Goal: Information Seeking & Learning: Learn about a topic

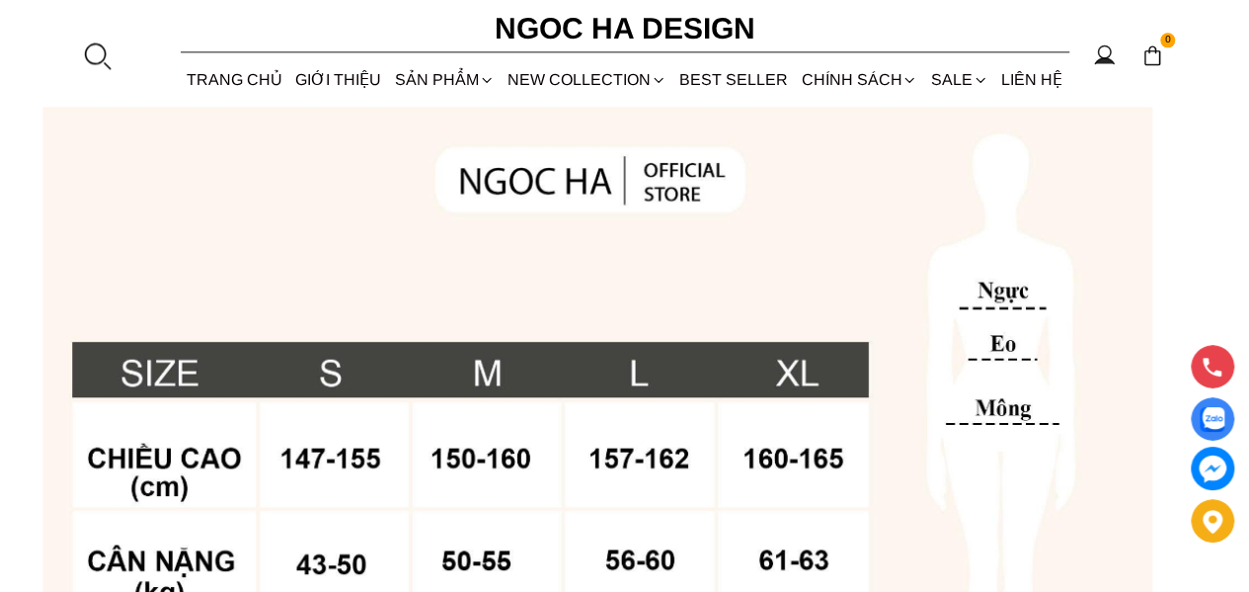
click at [101, 51] on div at bounding box center [97, 55] width 30 height 30
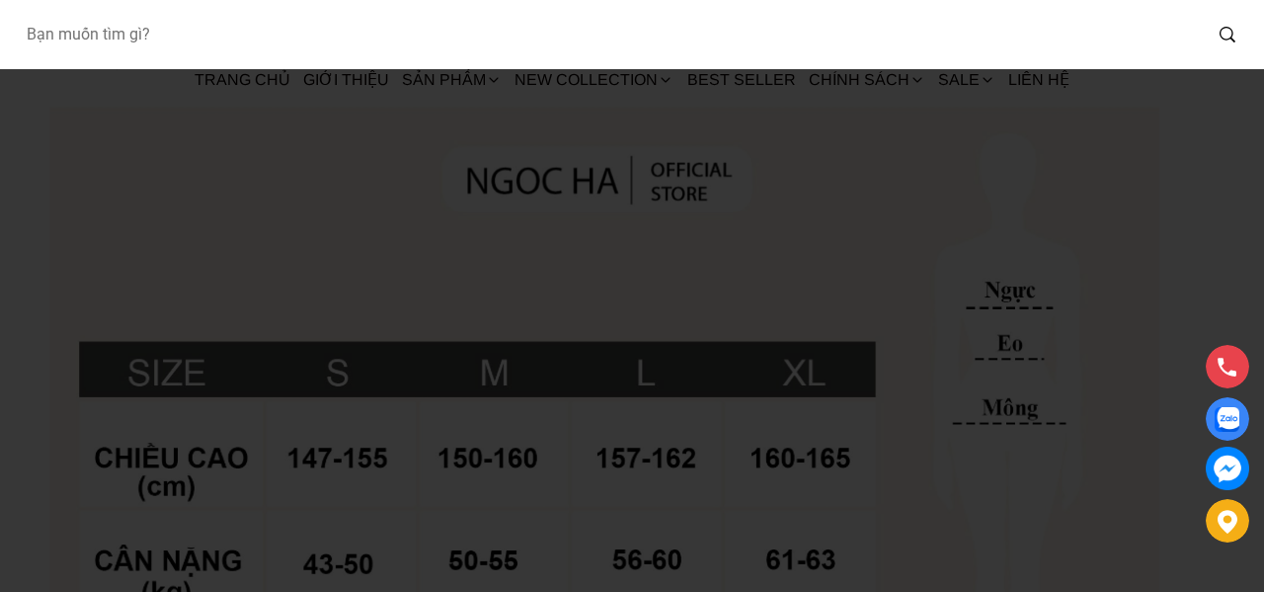
click at [228, 36] on input "Input search Bạn muốn tìm gì?" at bounding box center [605, 34] width 1191 height 45
type input "b"
type input "bq285"
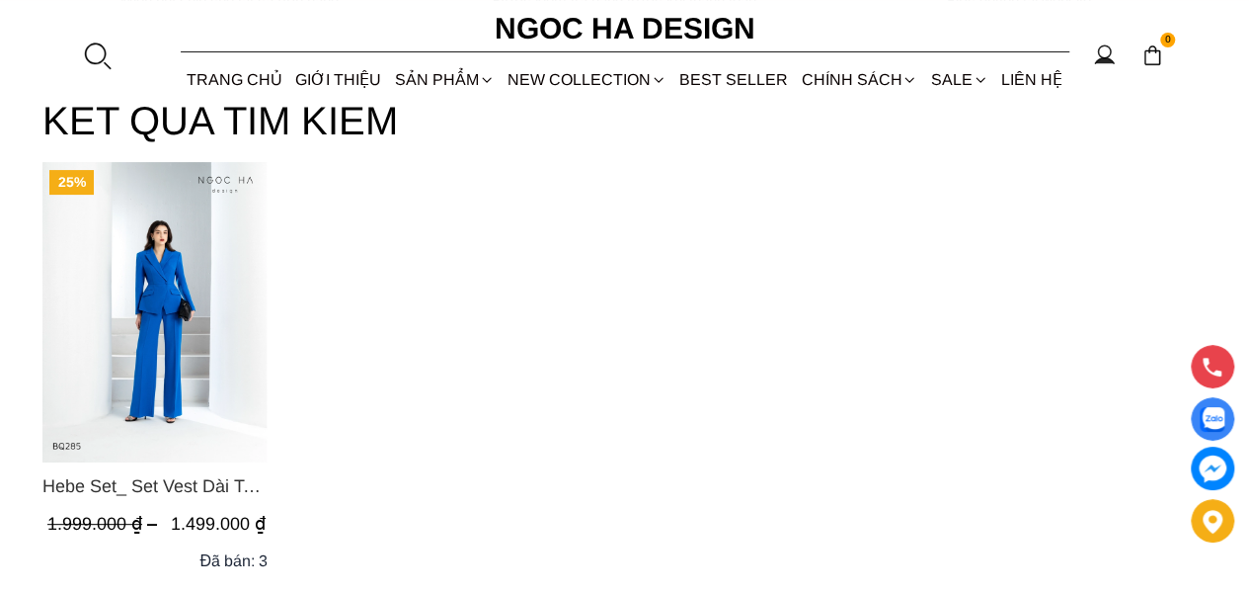
scroll to position [198, 0]
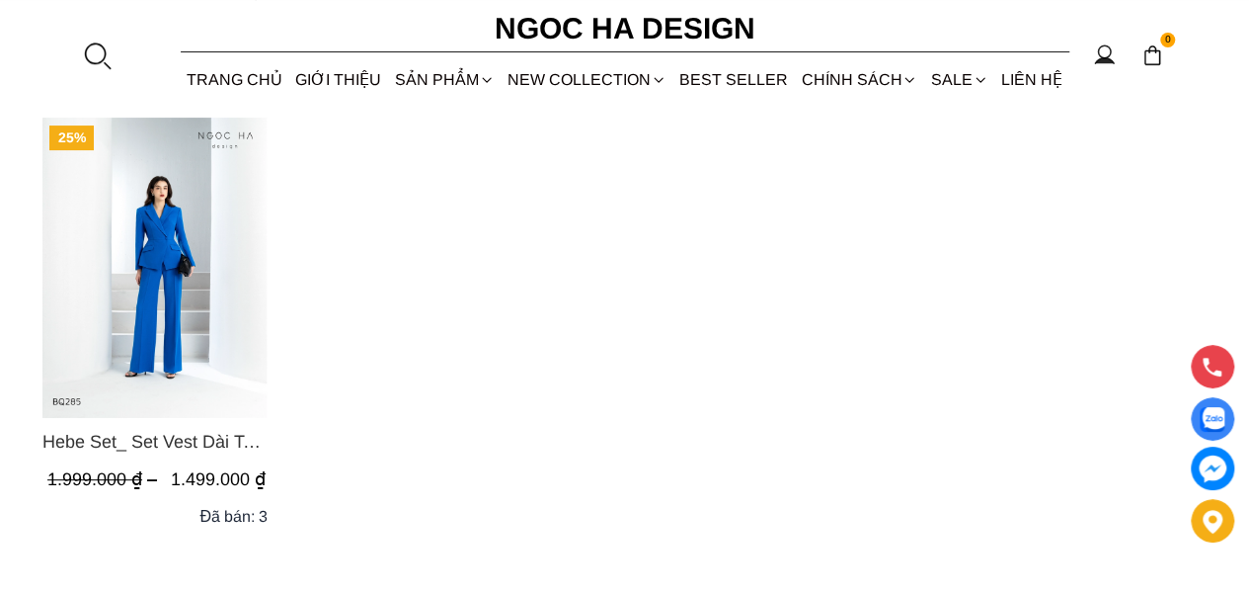
click at [150, 261] on img "Product image - Hebe Set_ Set Vest Dài Tay BQ285" at bounding box center [154, 268] width 225 height 300
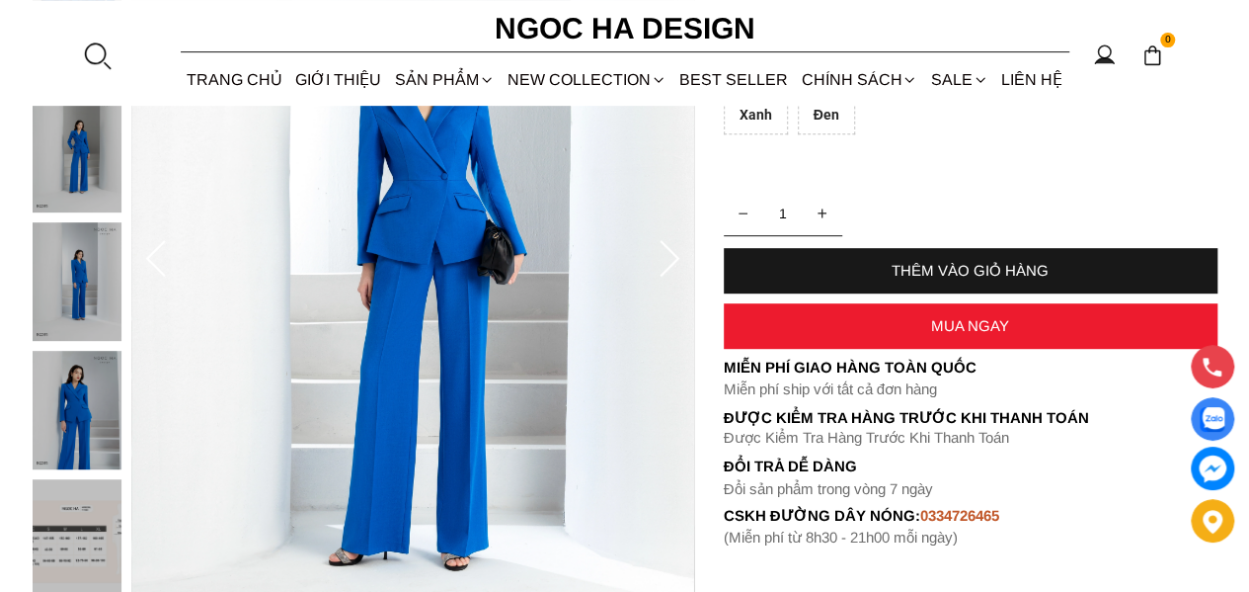
scroll to position [296, 0]
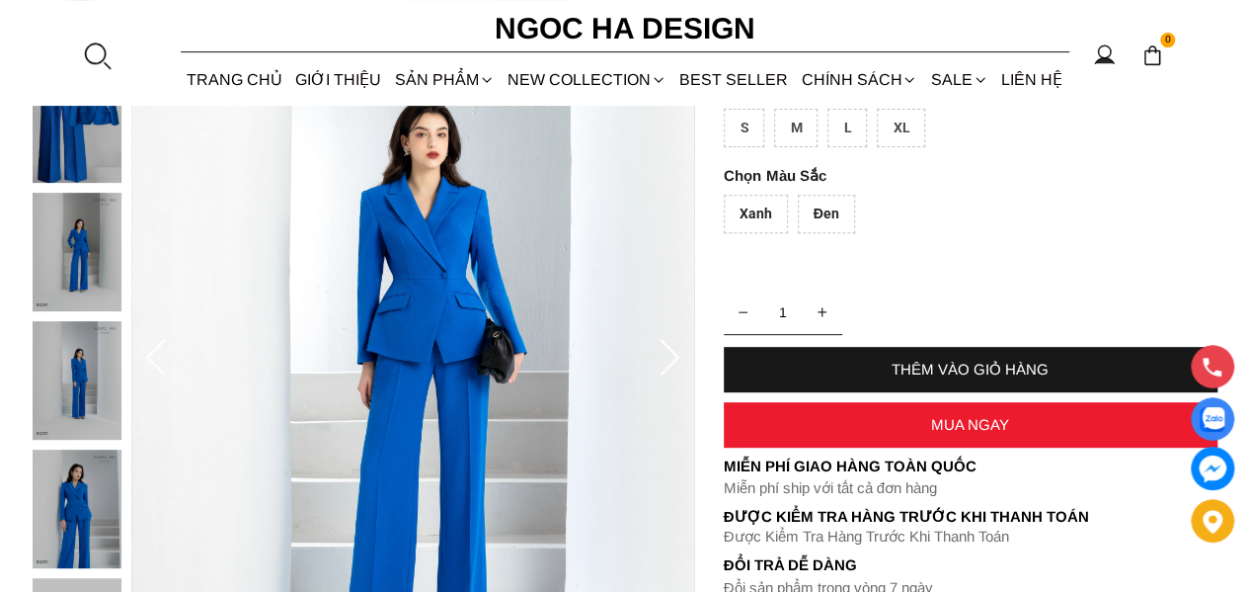
click at [816, 210] on div "Đen" at bounding box center [826, 214] width 57 height 39
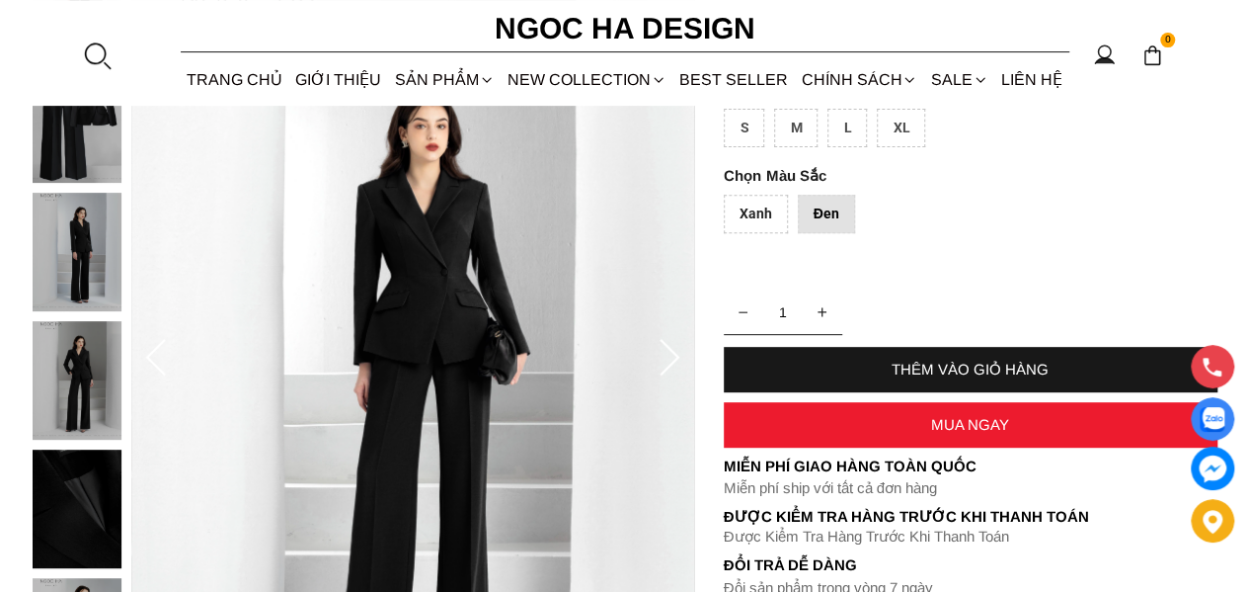
click at [762, 212] on div "Xanh" at bounding box center [756, 214] width 64 height 39
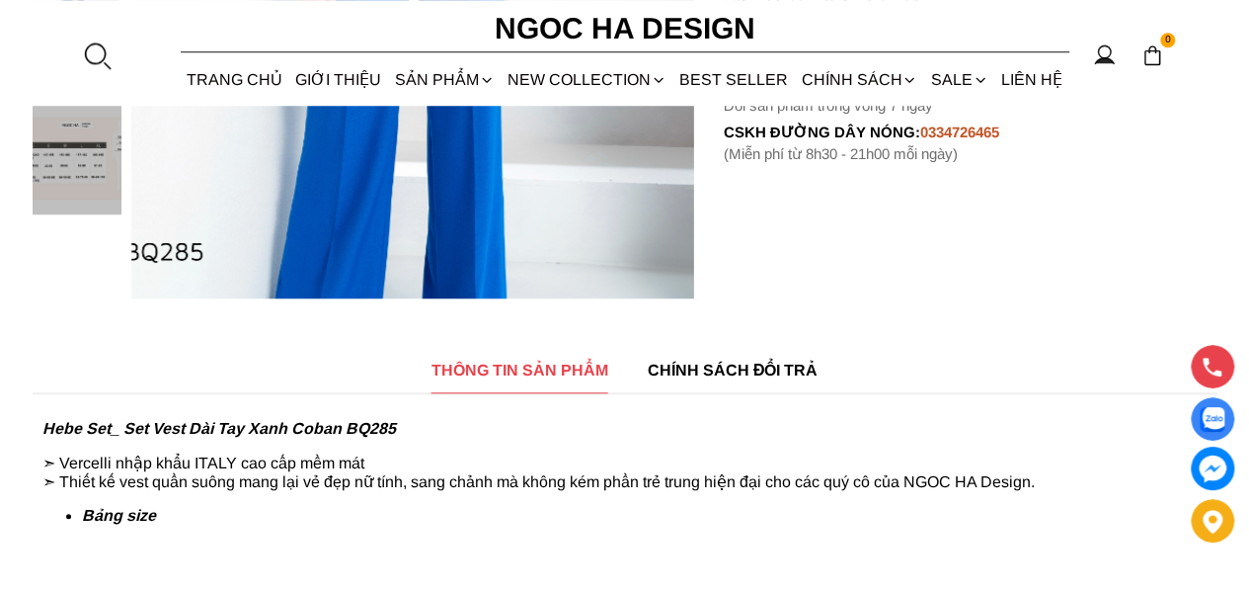
scroll to position [790, 0]
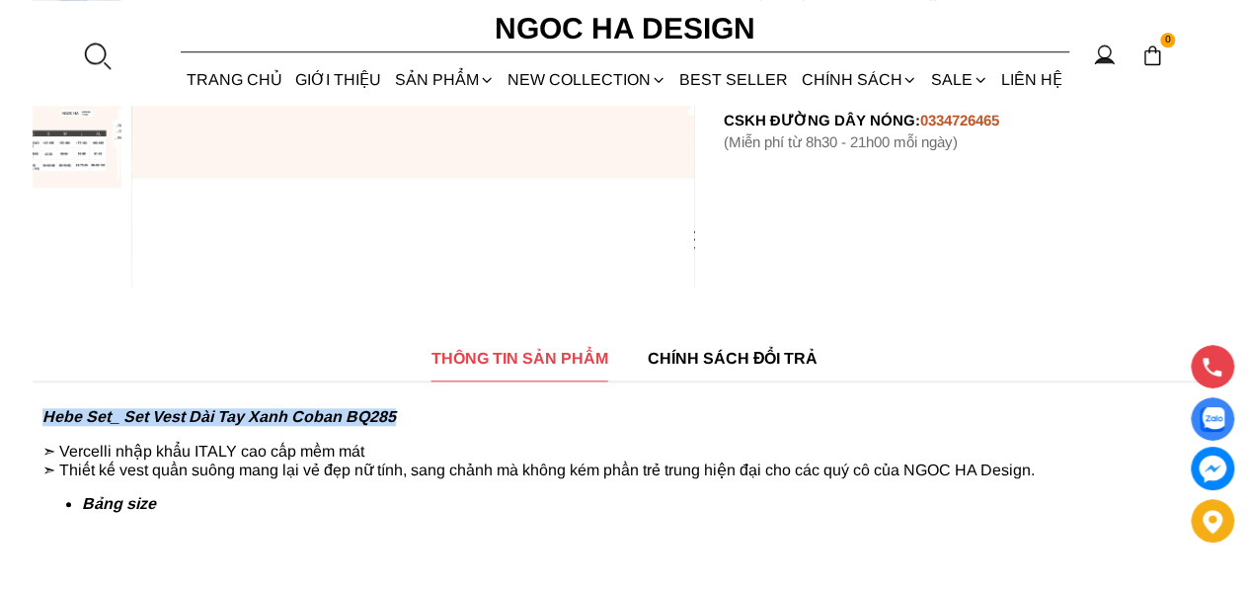
drag, startPoint x: 352, startPoint y: 410, endPoint x: 22, endPoint y: 410, distance: 329.9
copy strong "Hebe Set_ Set Vest Dài Tay Xanh Coban BQ285"
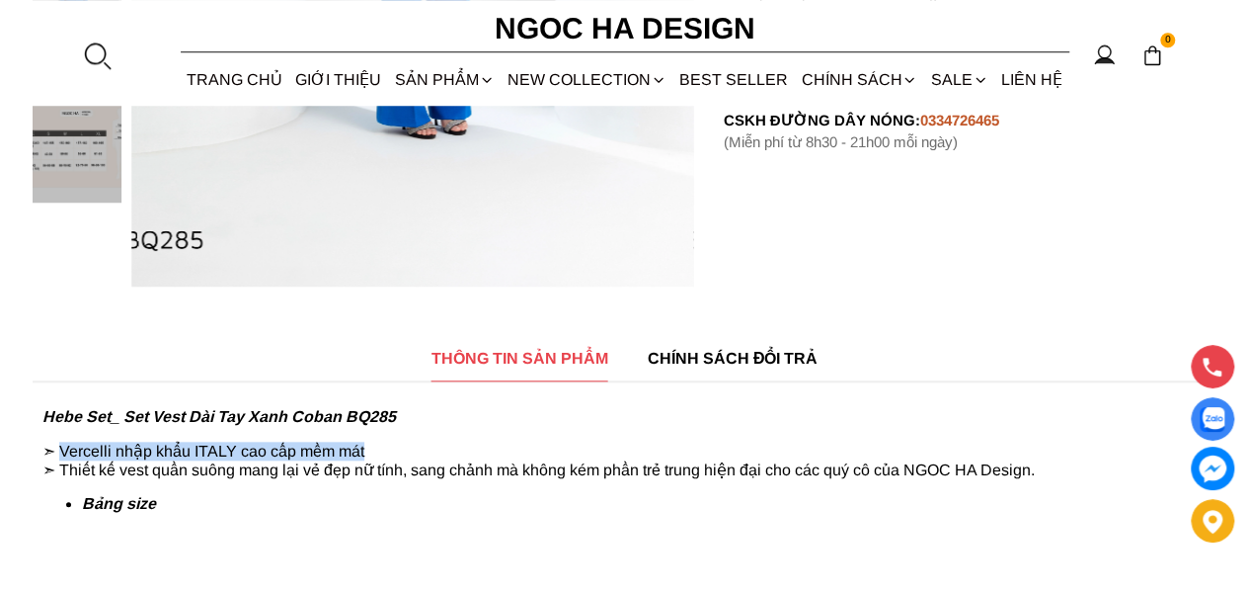
drag, startPoint x: 352, startPoint y: 453, endPoint x: 65, endPoint y: 453, distance: 286.4
click at [65, 453] on p "➣ Vercelli nhập khẩu ITALY cao cấp mềm mát ➣ Thiết kế vest quần suông mang lại …" at bounding box center [624, 460] width 1165 height 38
copy p "Vercelli nhập khẩu ITALY cao cấp mềm mát"
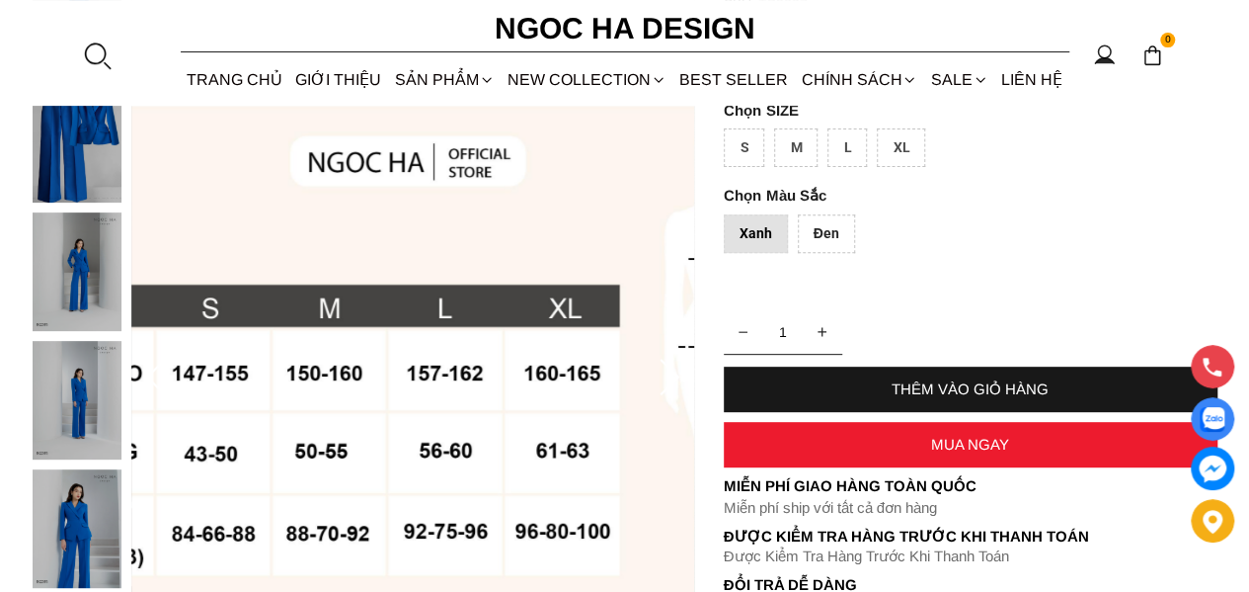
scroll to position [198, 0]
